Goal: Navigation & Orientation: Find specific page/section

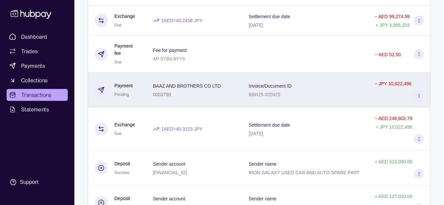
scroll to position [331, 0]
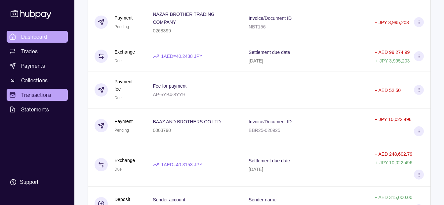
click at [39, 39] on span "Dashboard" at bounding box center [34, 37] width 26 height 8
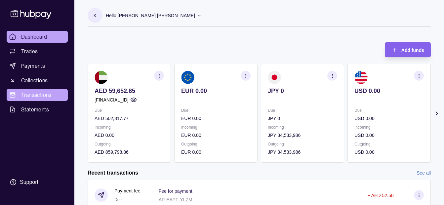
click at [46, 93] on span "Transactions" at bounding box center [36, 95] width 30 height 8
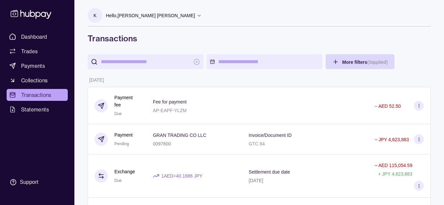
click at [151, 15] on p "Hello, [PERSON_NAME] [PERSON_NAME]" at bounding box center [150, 15] width 89 height 7
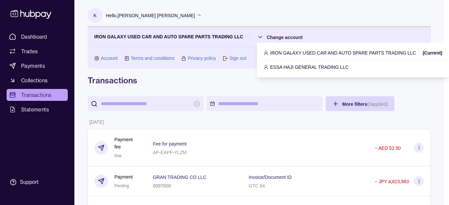
click at [304, 65] on p "ESSA HAJI GENERAL TRADING LLC" at bounding box center [309, 66] width 78 height 7
